Goal: Find specific page/section

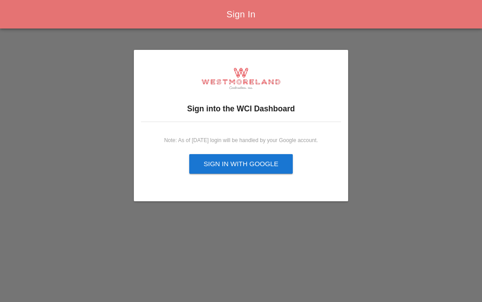
click at [260, 159] on div "Sign in with Google" at bounding box center [240, 164] width 75 height 10
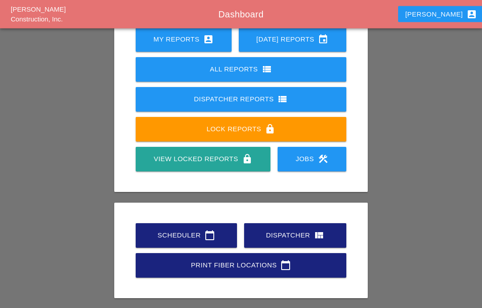
scroll to position [130, 0]
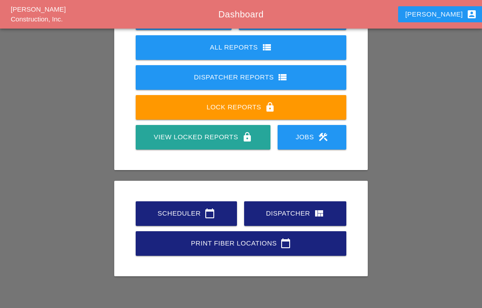
click at [195, 213] on div "Scheduler calendar_today" at bounding box center [186, 213] width 73 height 11
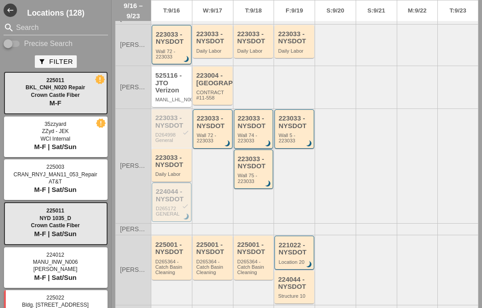
scroll to position [157, 0]
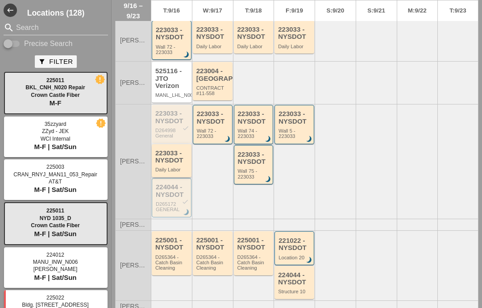
click at [183, 162] on div "223033 - NYSDOT" at bounding box center [172, 156] width 34 height 15
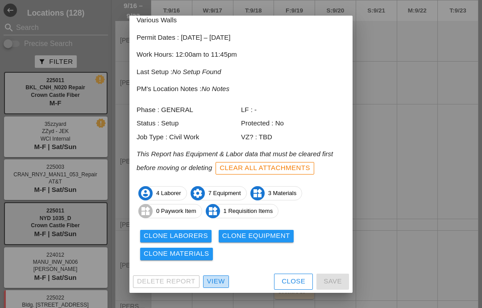
scroll to position [42, 0]
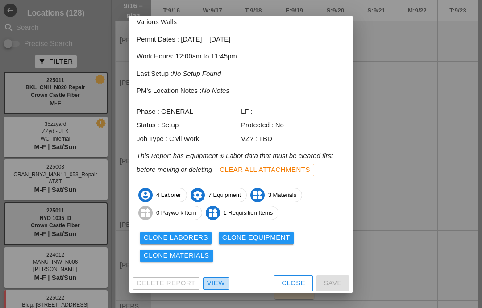
click at [215, 278] on div "View" at bounding box center [216, 283] width 18 height 10
